Goal: Task Accomplishment & Management: Manage account settings

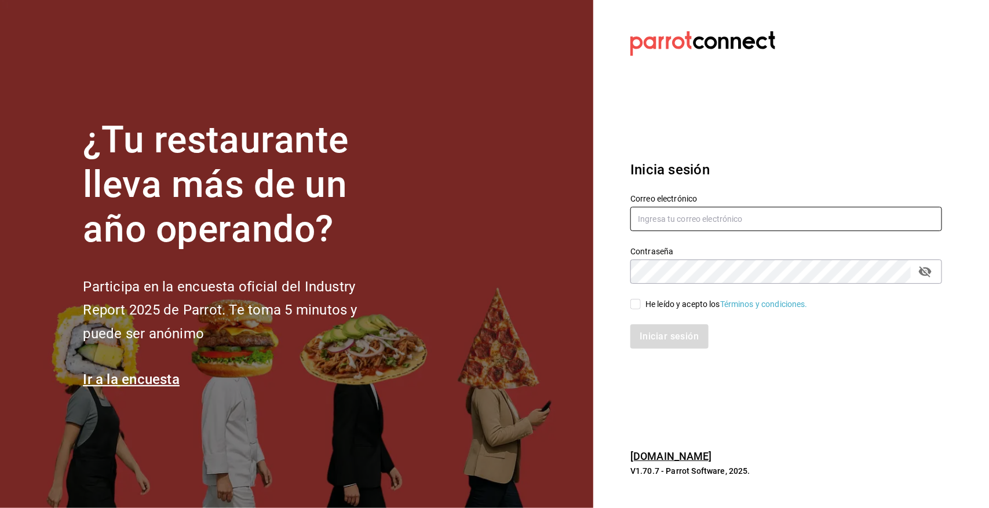
type input "[EMAIL_ADDRESS][DOMAIN_NAME]"
click at [636, 301] on input "He leído y acepto los Términos y condiciones." at bounding box center [635, 304] width 10 height 10
checkbox input "true"
click at [659, 329] on button "Iniciar sesión" at bounding box center [669, 336] width 79 height 24
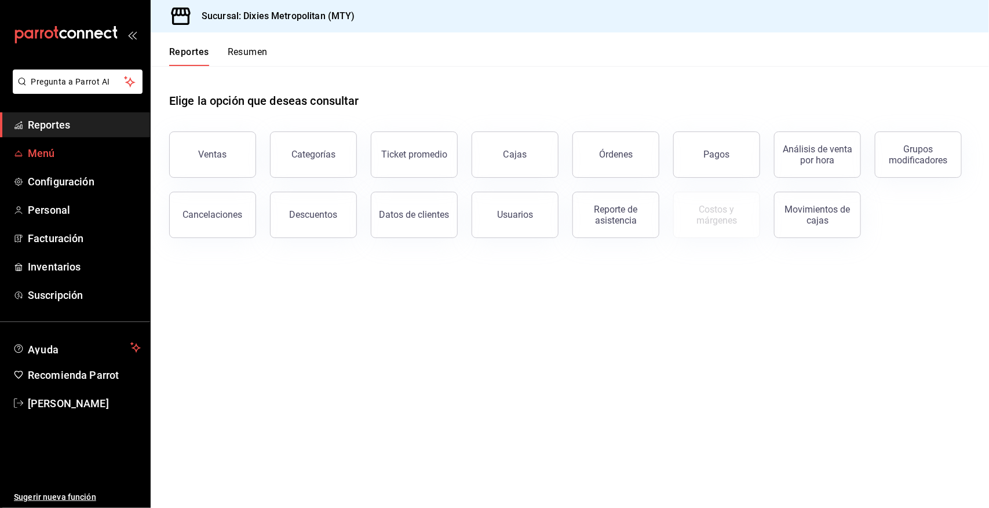
click at [91, 151] on span "Menú" at bounding box center [84, 153] width 113 height 16
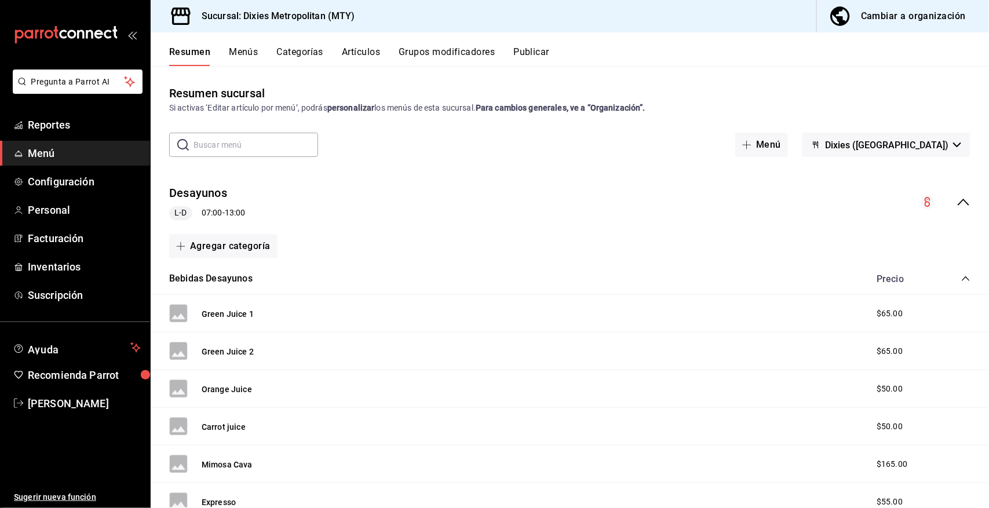
click at [958, 200] on icon "collapse-menu-row" at bounding box center [964, 202] width 12 height 7
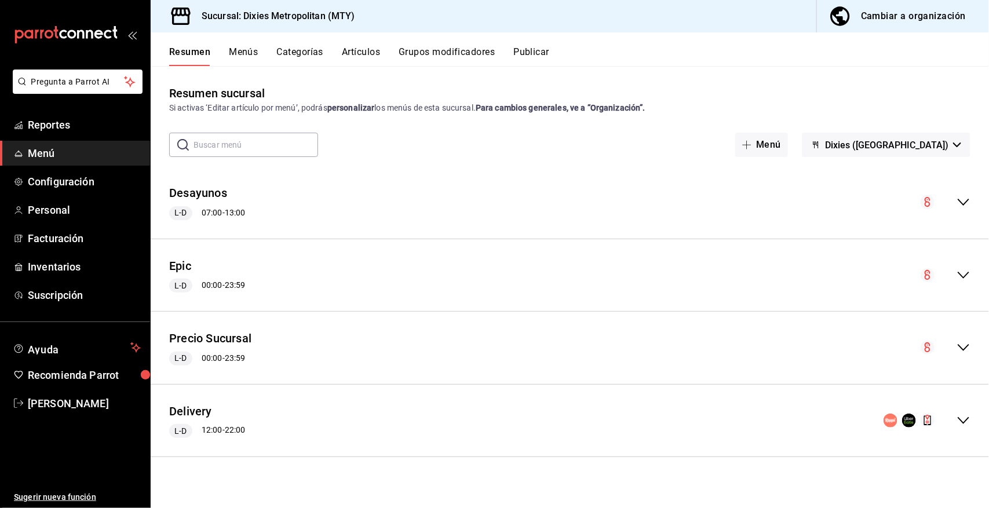
click at [963, 346] on icon "collapse-menu-row" at bounding box center [964, 348] width 14 height 14
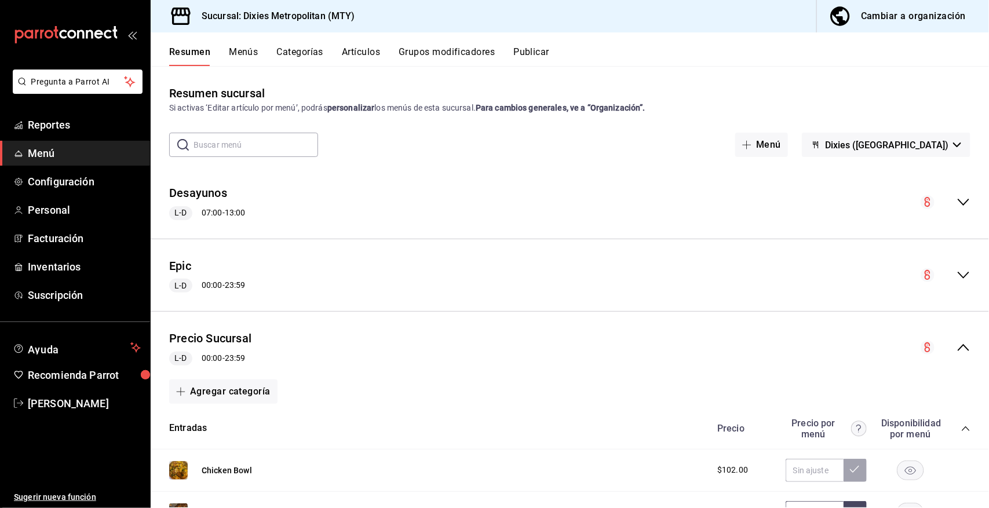
click at [961, 425] on icon "collapse-category-row" at bounding box center [965, 428] width 9 height 9
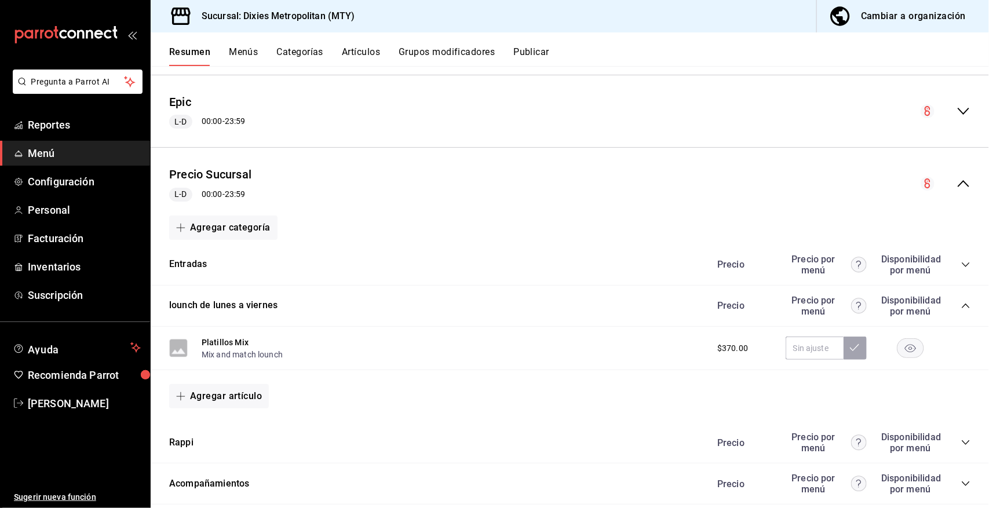
scroll to position [232, 0]
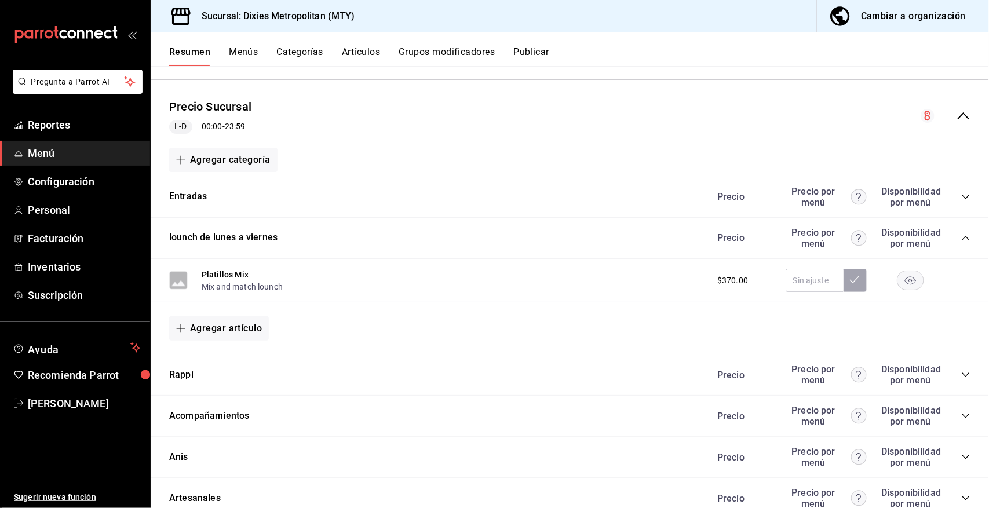
click at [961, 235] on icon "collapse-category-row" at bounding box center [965, 237] width 9 height 9
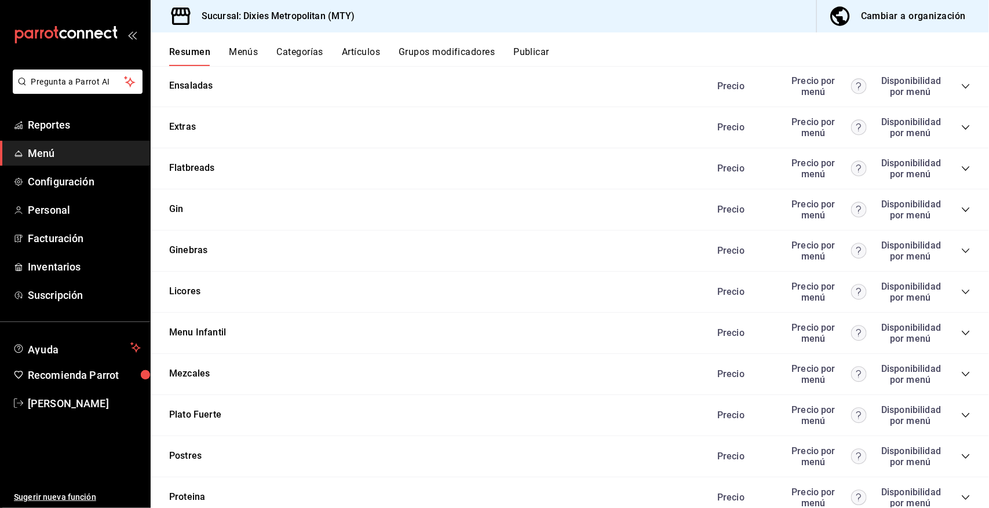
scroll to position [927, 0]
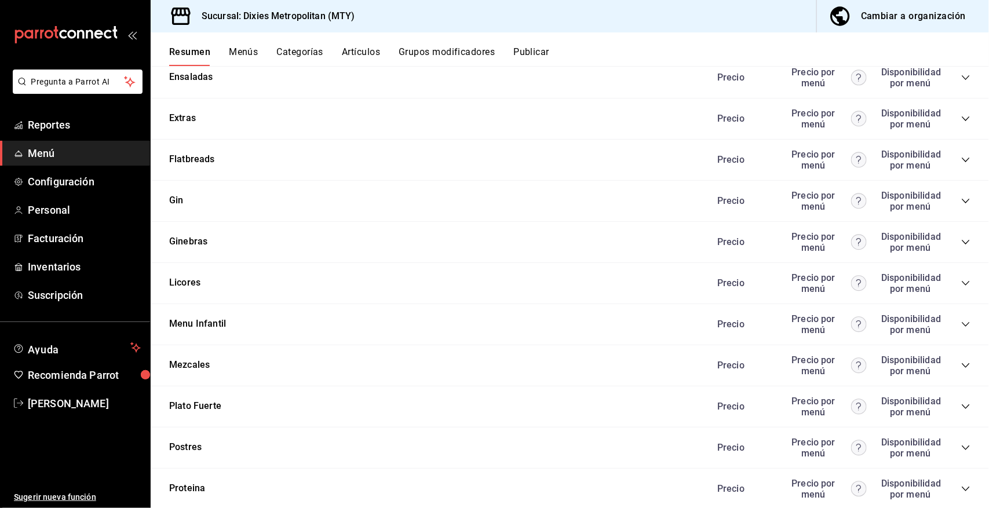
click at [961, 403] on icon "collapse-category-row" at bounding box center [965, 406] width 9 height 9
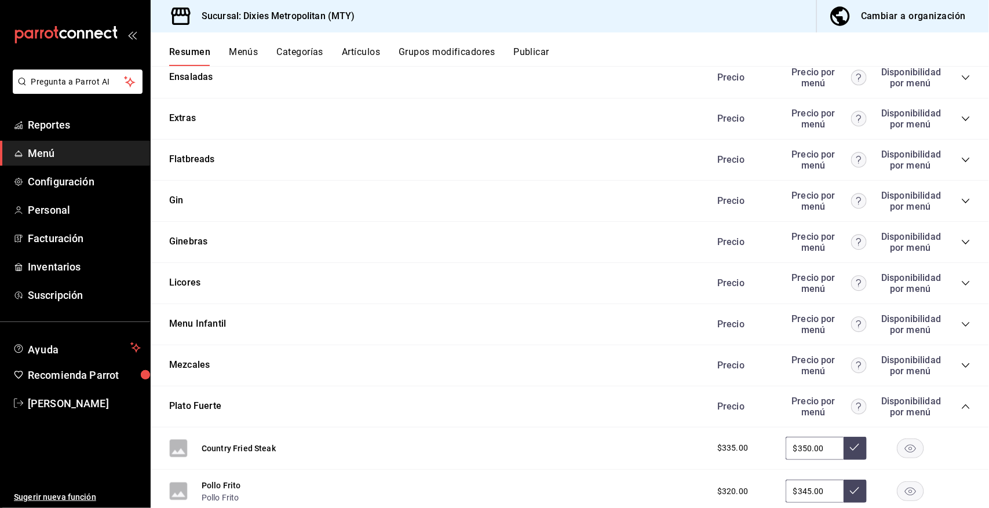
click at [961, 403] on icon "collapse-category-row" at bounding box center [965, 406] width 9 height 9
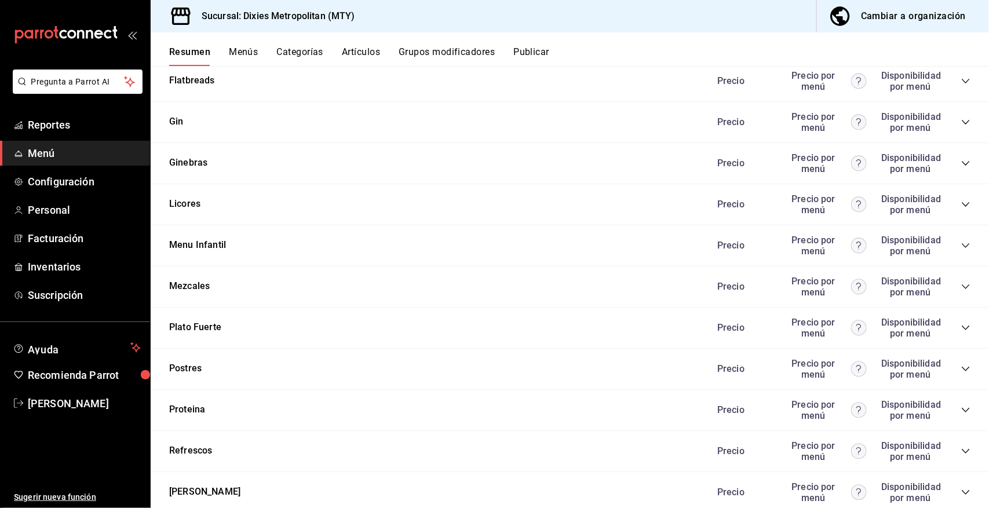
scroll to position [1043, 0]
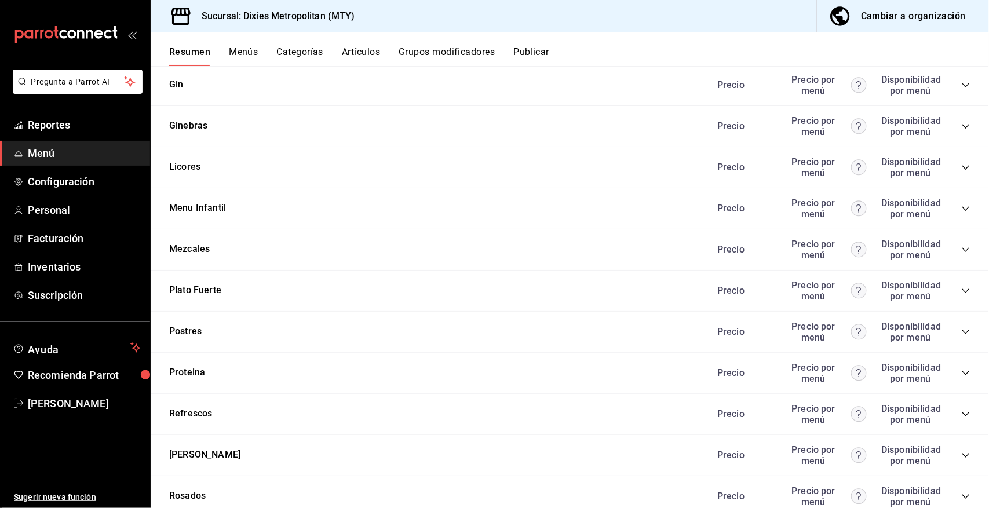
click at [961, 368] on icon "collapse-category-row" at bounding box center [965, 372] width 9 height 9
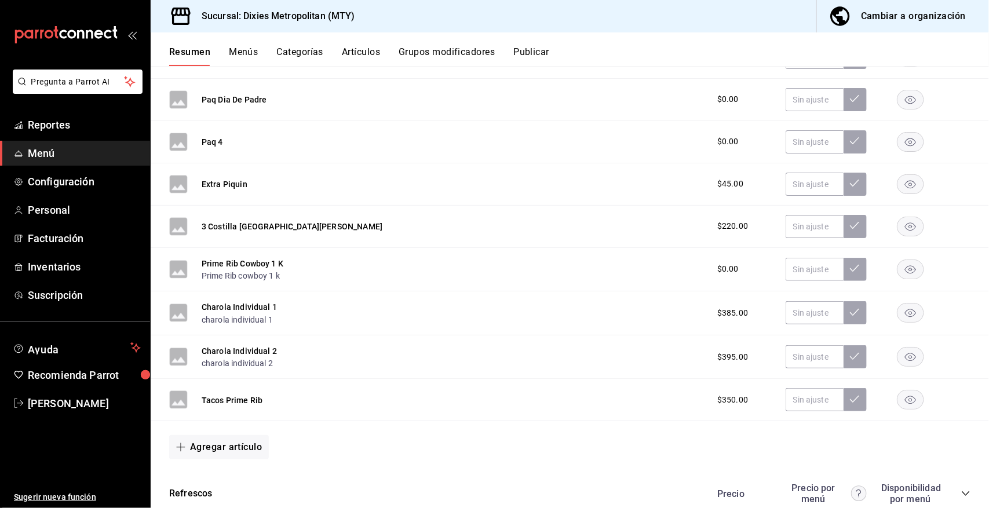
scroll to position [1854, 0]
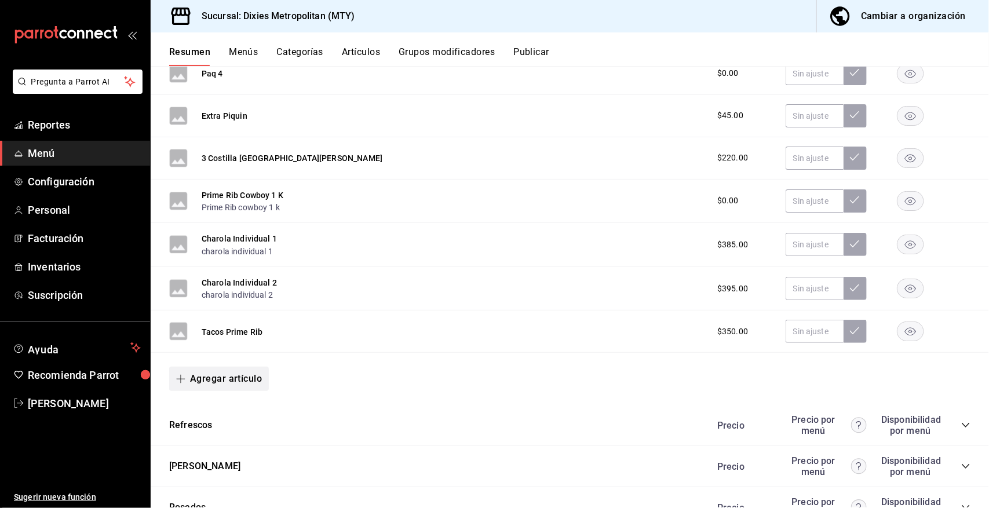
click at [203, 375] on button "Agregar artículo" at bounding box center [219, 379] width 100 height 24
click at [209, 435] on li "Artículo nuevo" at bounding box center [214, 438] width 91 height 28
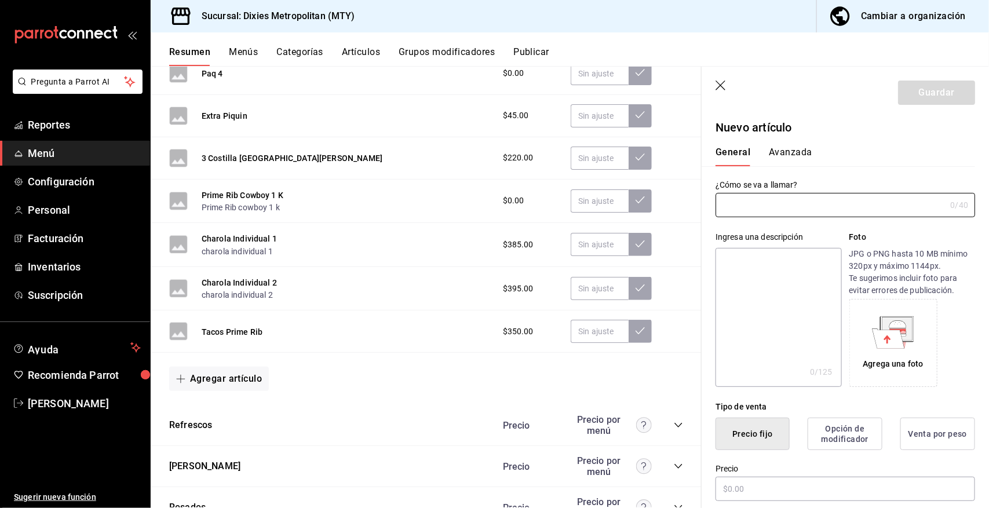
type input "AR-1758914957274"
type input "Ribeye"
click at [768, 484] on input "text" at bounding box center [846, 489] width 260 height 24
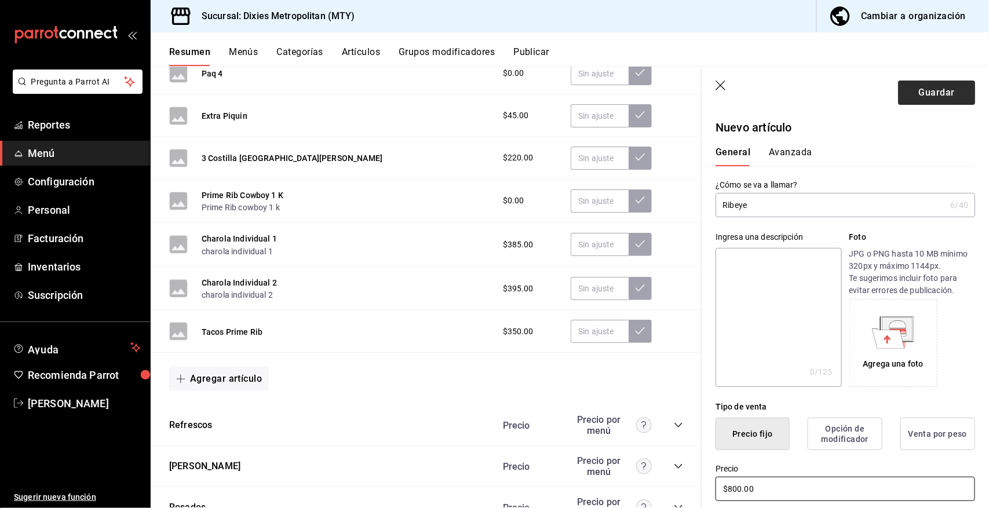
type input "$800.00"
click at [922, 93] on button "Guardar" at bounding box center [936, 93] width 77 height 24
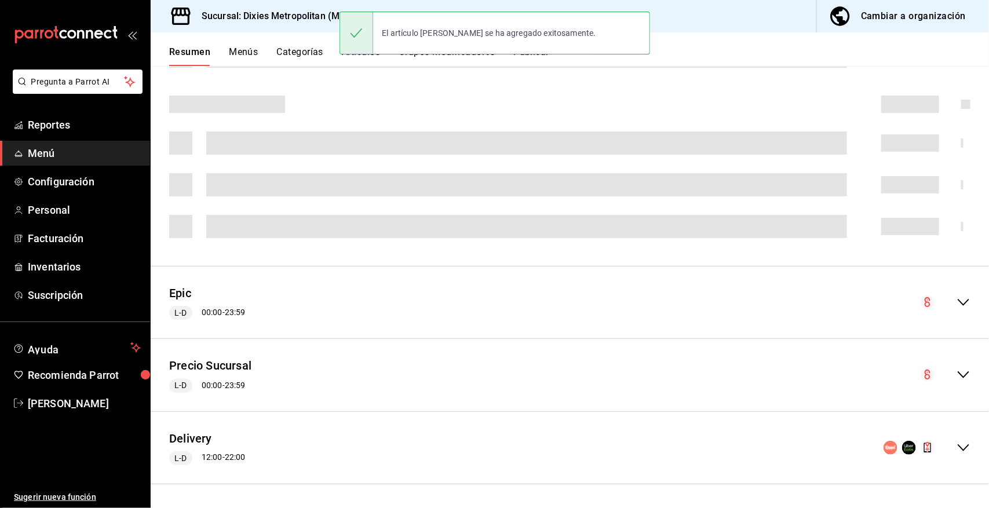
scroll to position [313, 0]
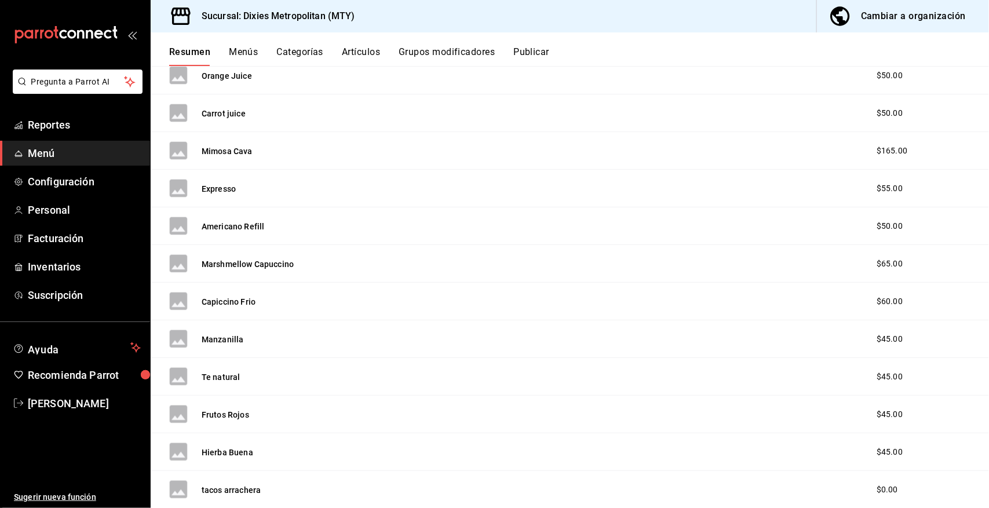
click at [536, 48] on button "Publicar" at bounding box center [531, 56] width 36 height 20
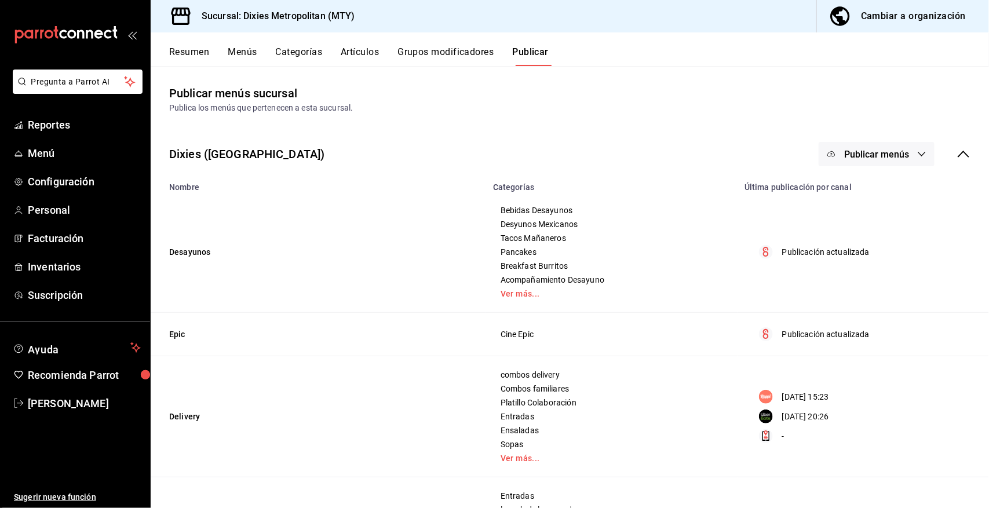
click at [917, 151] on icon "button" at bounding box center [921, 153] width 9 height 9
click at [888, 192] on span "Punto de venta" at bounding box center [883, 192] width 56 height 12
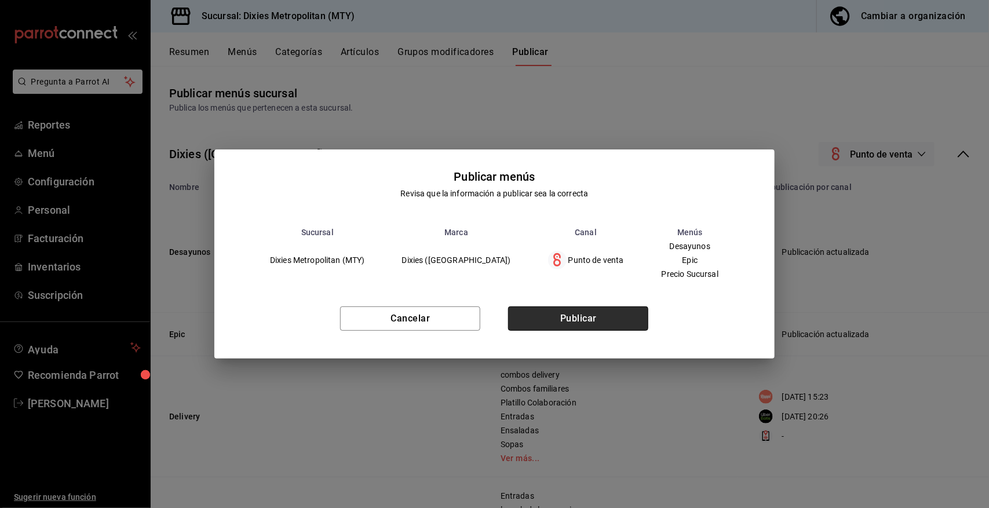
click at [592, 317] on button "Publicar" at bounding box center [578, 318] width 140 height 24
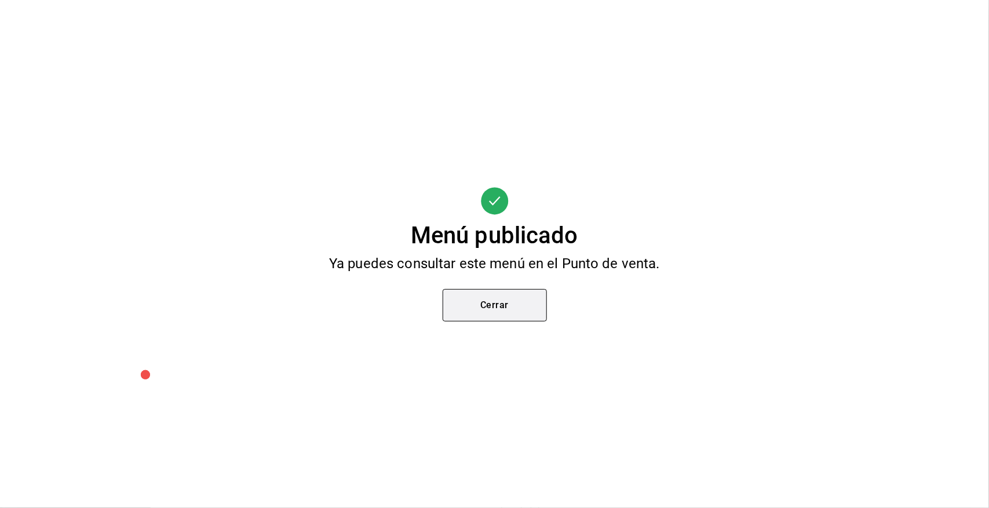
click at [505, 307] on button "Cerrar" at bounding box center [495, 305] width 104 height 32
